Goal: Navigation & Orientation: Find specific page/section

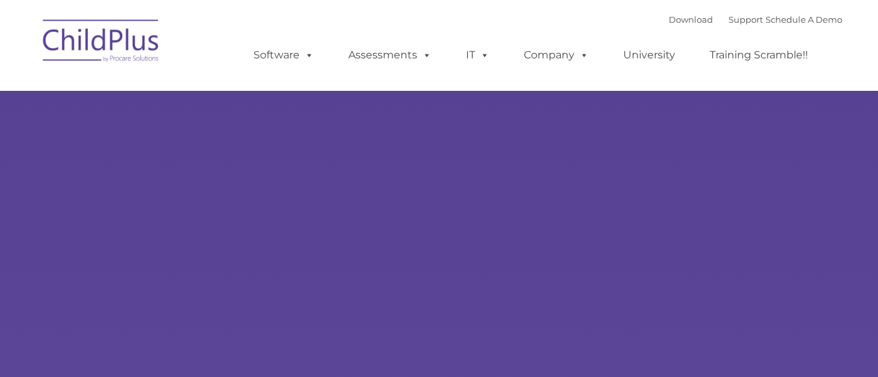
select select "MEDIUM"
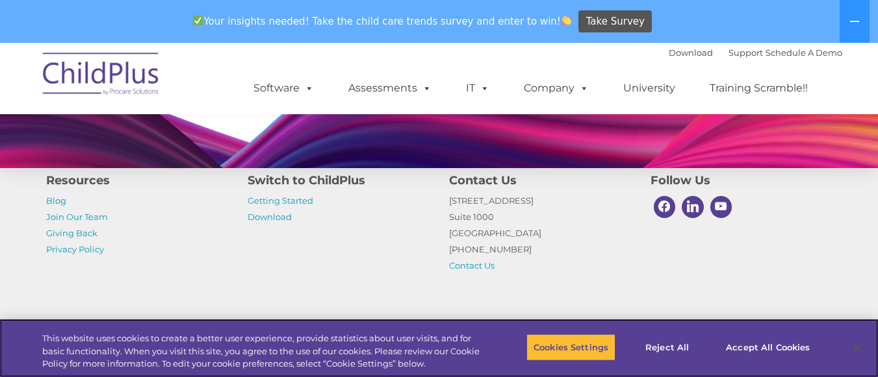
scroll to position [1386, 0]
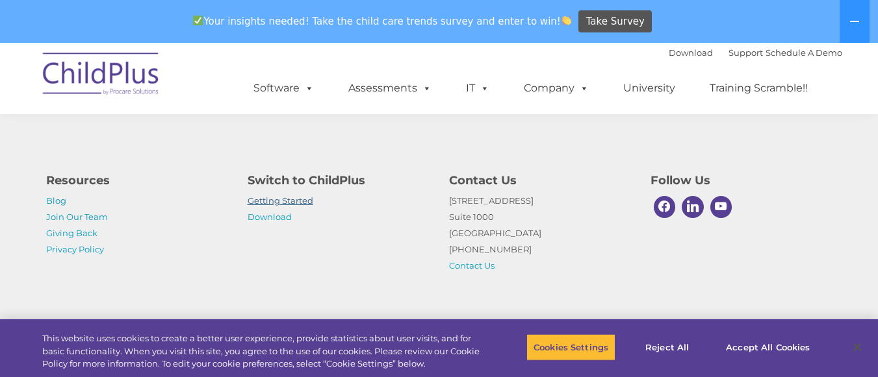
click at [289, 200] on link "Getting Started" at bounding box center [280, 201] width 66 height 10
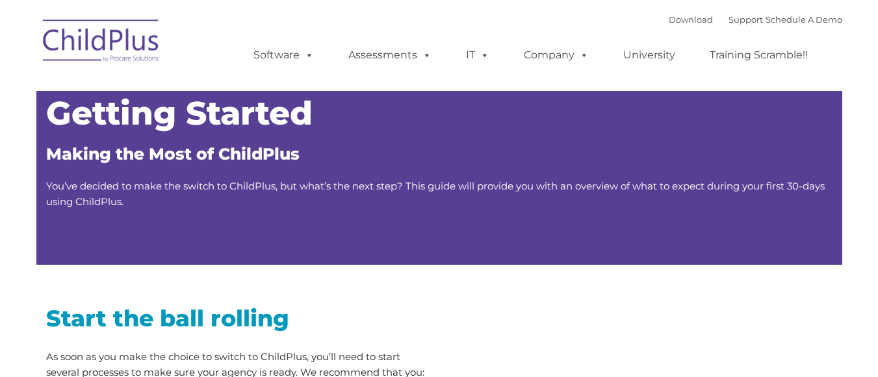
type input ""
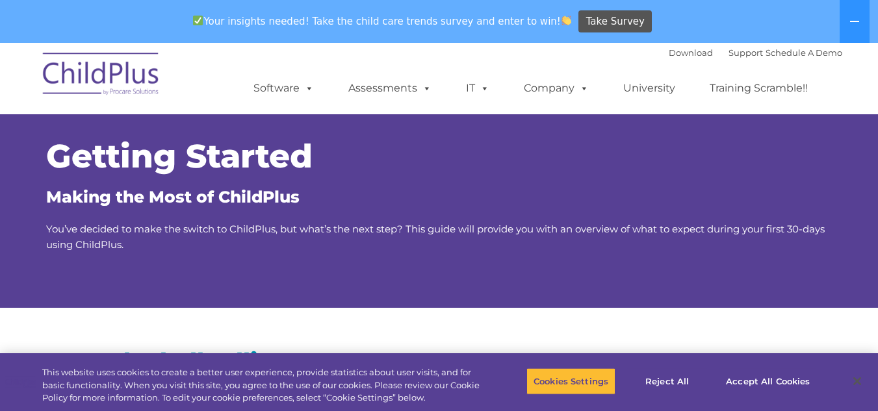
click at [149, 79] on img at bounding box center [101, 76] width 130 height 65
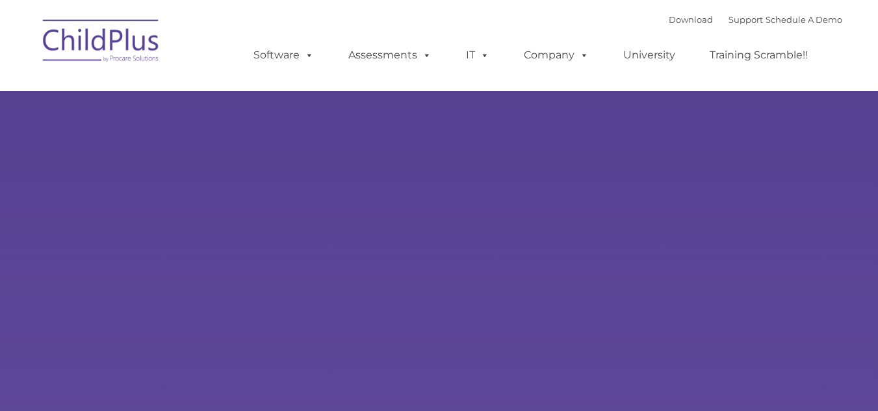
type input ""
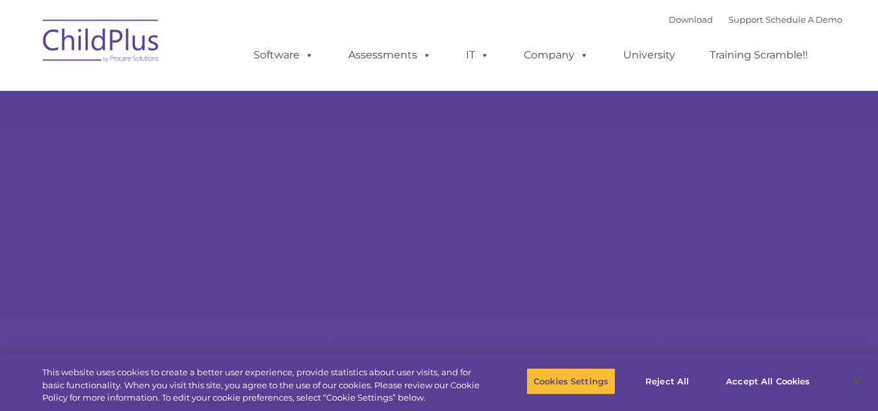
select select "MEDIUM"
